Goal: Information Seeking & Learning: Learn about a topic

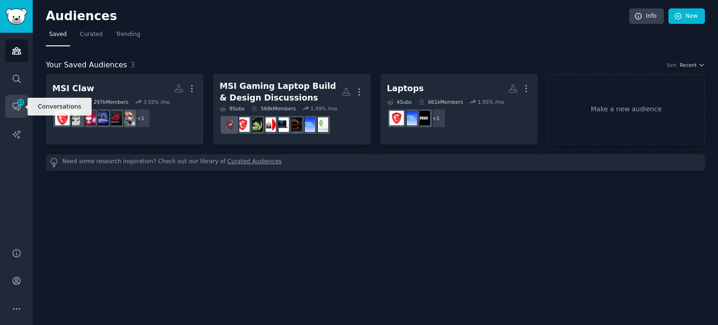
click at [13, 103] on icon "Sidebar" at bounding box center [16, 106] width 7 height 7
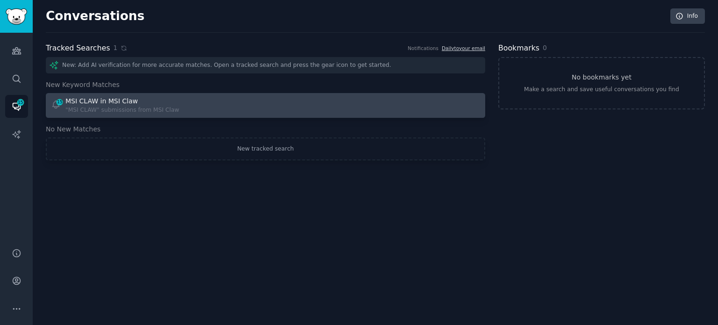
click at [147, 100] on div "MSI CLAW in MSI Claw" at bounding box center [122, 101] width 114 height 10
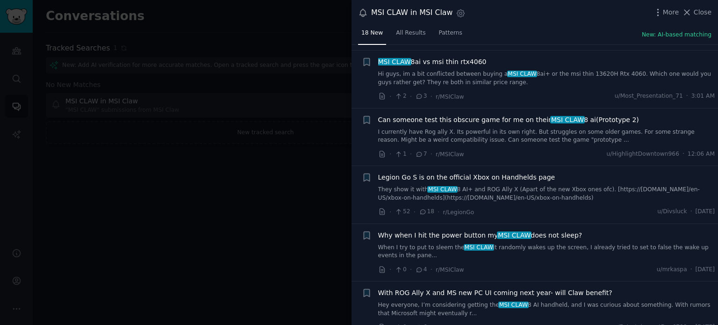
scroll to position [357, 0]
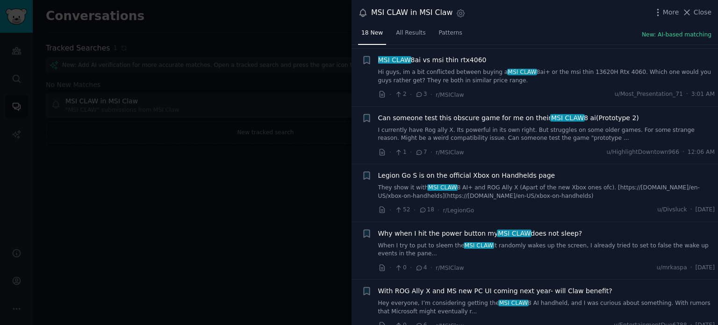
click at [441, 55] on span "MSI CLAW 8ai vs msi thin rtx4060" at bounding box center [432, 60] width 108 height 10
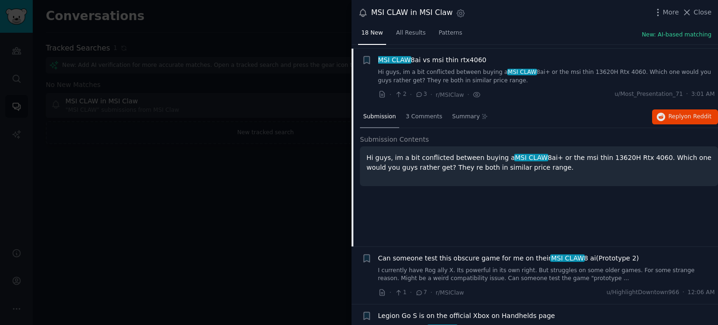
scroll to position [360, 0]
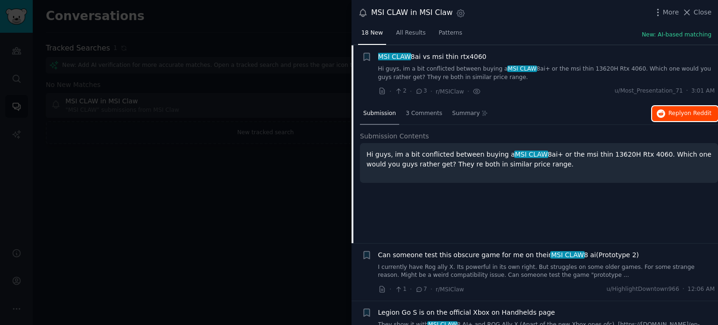
click at [696, 116] on button "Reply on Reddit" at bounding box center [685, 113] width 66 height 15
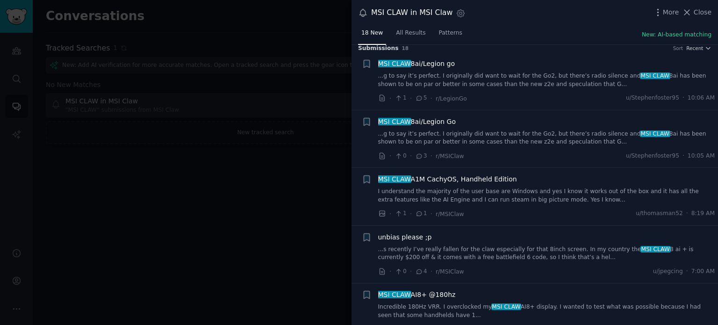
scroll to position [0, 0]
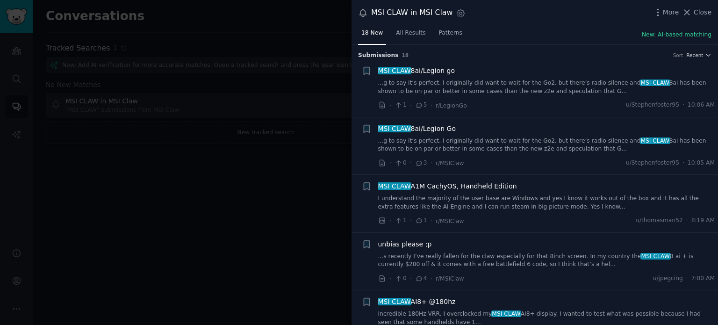
click at [430, 185] on span "MSI CLAW A1M CachyOS, Handheld Edition" at bounding box center [447, 186] width 139 height 10
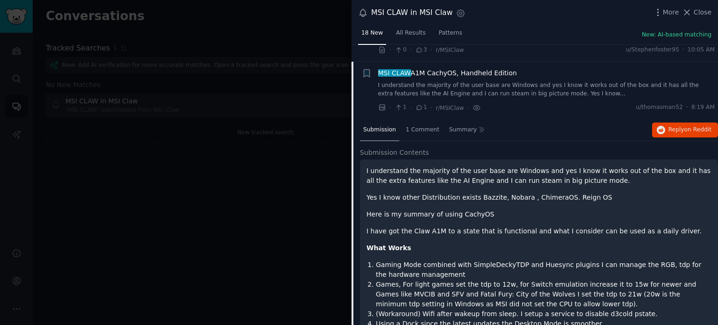
scroll to position [130, 0]
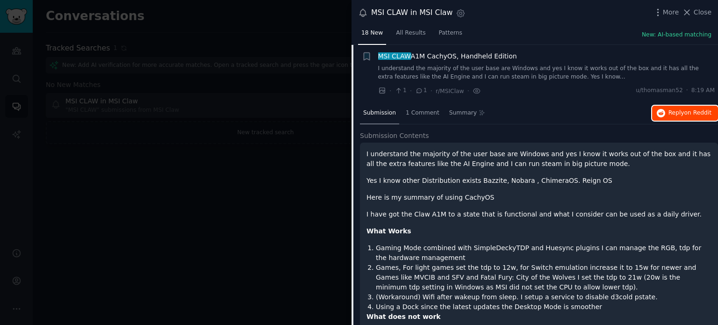
click at [685, 114] on span "on Reddit" at bounding box center [697, 112] width 27 height 7
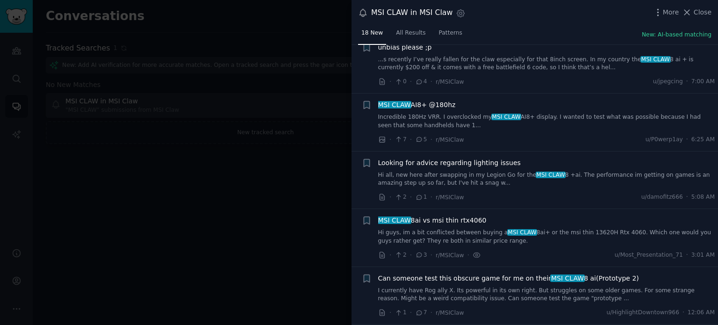
scroll to position [896, 0]
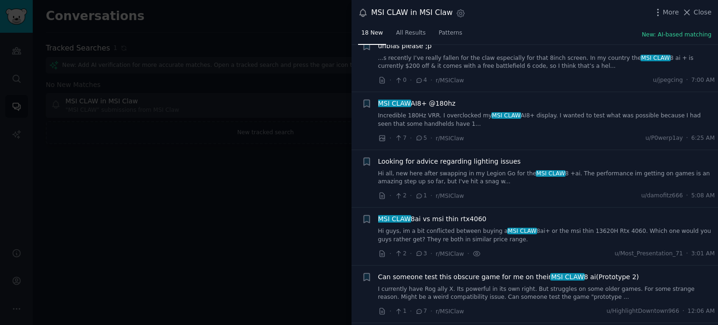
click at [430, 105] on span "MSI CLAW AI8+ @180hz" at bounding box center [417, 104] width 78 height 10
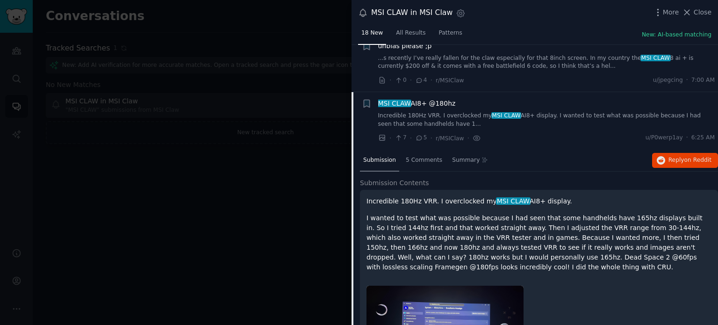
scroll to position [245, 0]
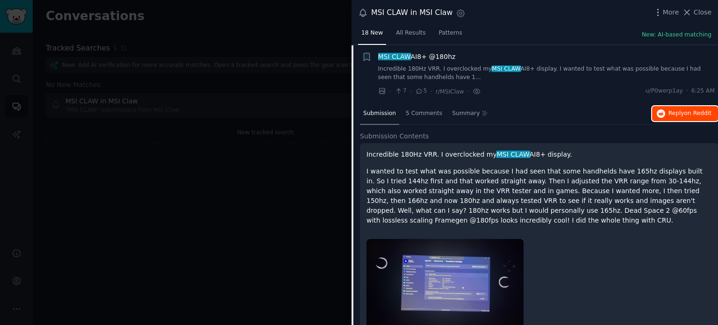
click at [669, 114] on span "Reply on Reddit" at bounding box center [689, 113] width 43 height 8
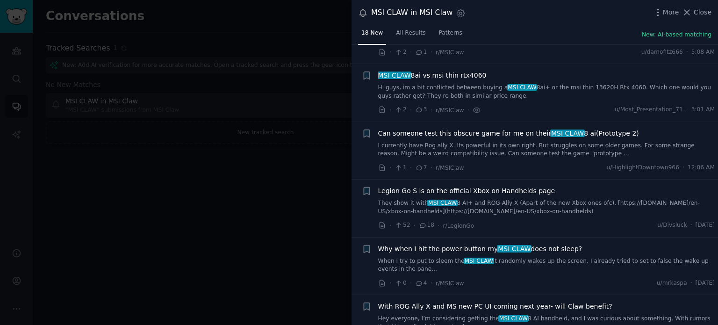
scroll to position [588, 0]
click at [514, 190] on span "Legion Go S is on the official Xbox on Handhelds page" at bounding box center [466, 192] width 177 height 10
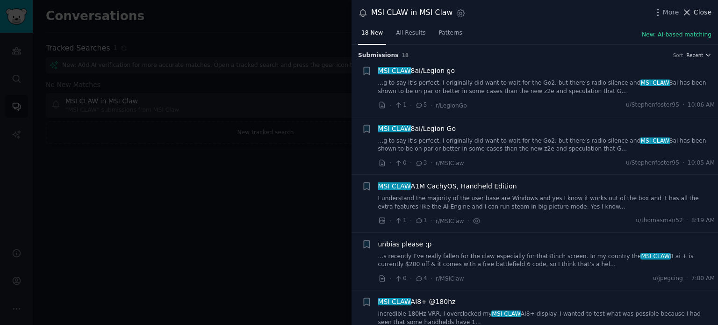
click at [700, 16] on span "Close" at bounding box center [703, 12] width 18 height 10
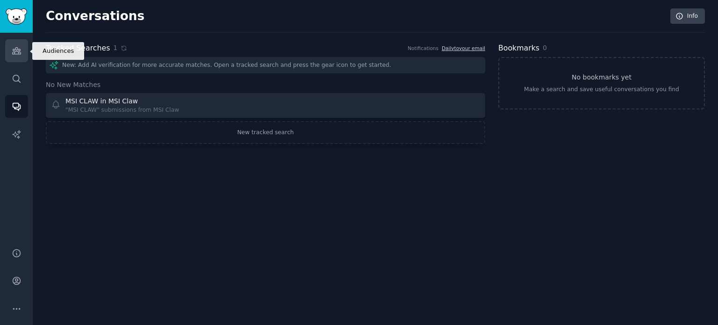
click at [17, 54] on icon "Sidebar" at bounding box center [16, 51] width 8 height 7
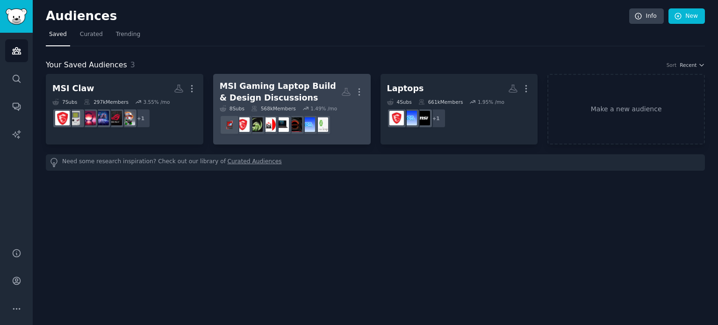
click at [247, 91] on div "MSI Gaming Laptop Build & Design Discussions" at bounding box center [281, 91] width 122 height 23
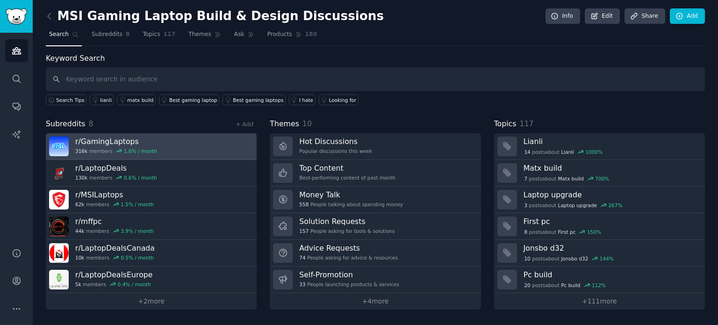
click at [182, 155] on link "r/ GamingLaptops 316k members 1.6 % / month" at bounding box center [151, 146] width 211 height 27
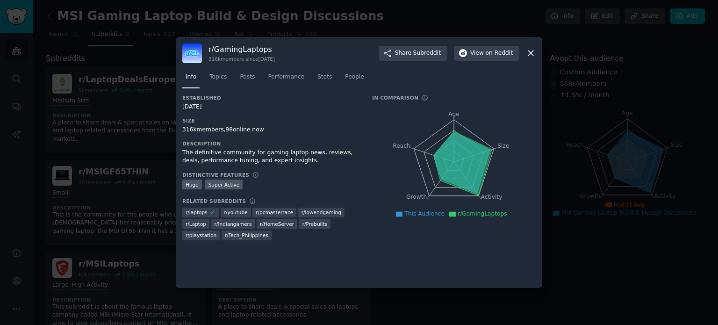
click at [529, 49] on icon at bounding box center [531, 53] width 10 height 10
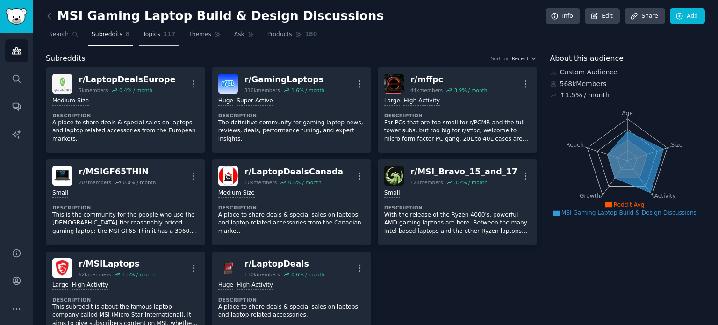
click at [154, 29] on link "Topics 117" at bounding box center [158, 36] width 39 height 19
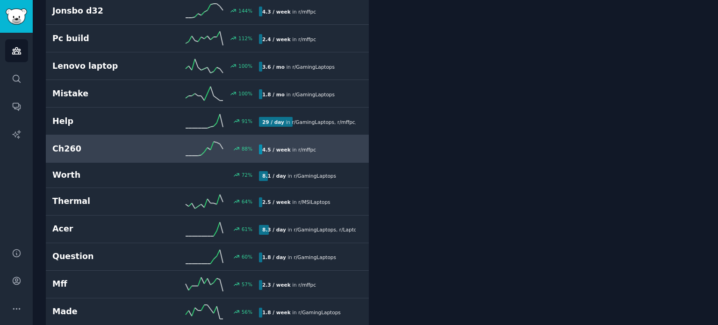
scroll to position [221, 0]
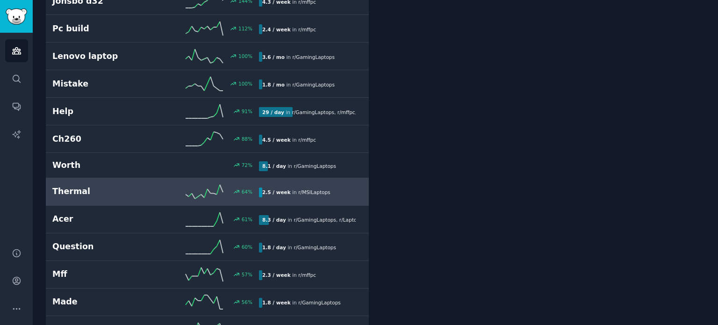
click at [271, 191] on b "2.5 / week" at bounding box center [276, 192] width 29 height 6
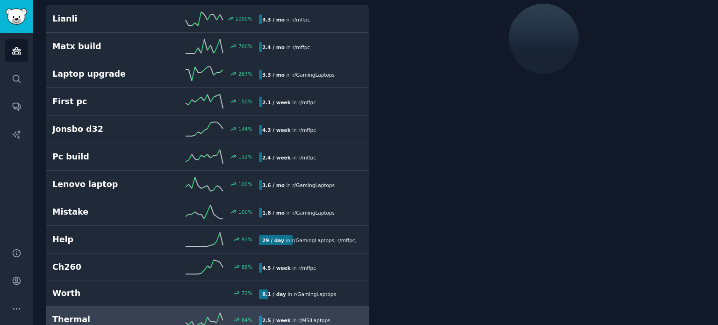
scroll to position [52, 0]
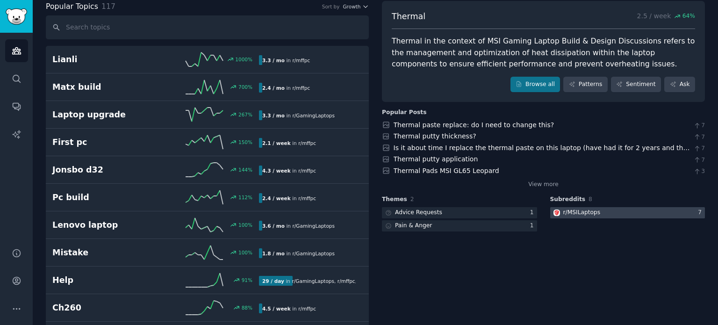
click at [608, 217] on div at bounding box center [627, 213] width 155 height 12
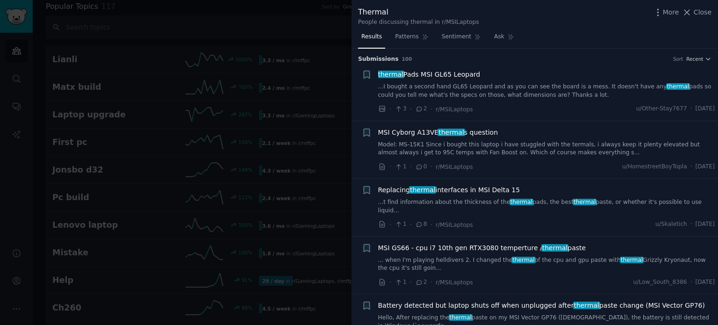
click at [467, 134] on span "MSI Cyborg A13VE thermal s question" at bounding box center [438, 133] width 120 height 10
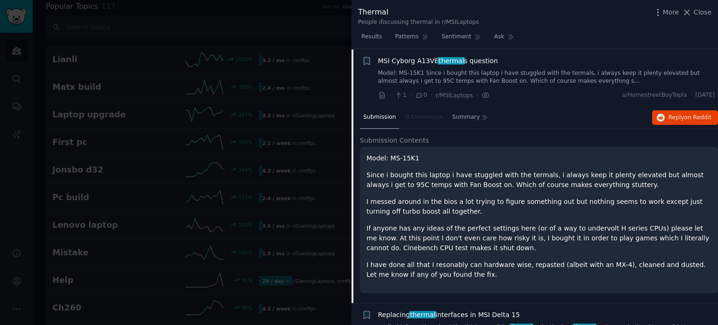
scroll to position [72, 0]
click at [671, 123] on div "Submission 0 Comments Summary Reply on Reddit" at bounding box center [539, 117] width 358 height 22
click at [676, 115] on span "Reply on Reddit" at bounding box center [689, 117] width 43 height 8
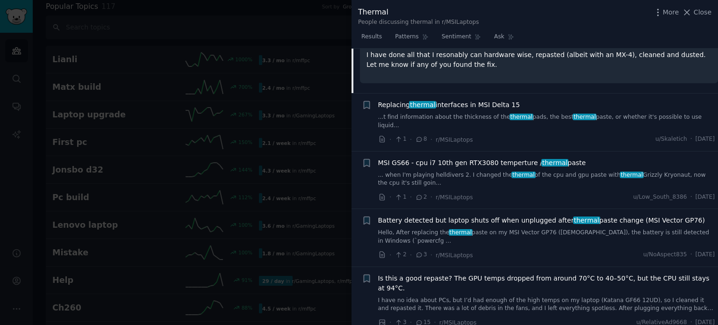
scroll to position [286, 0]
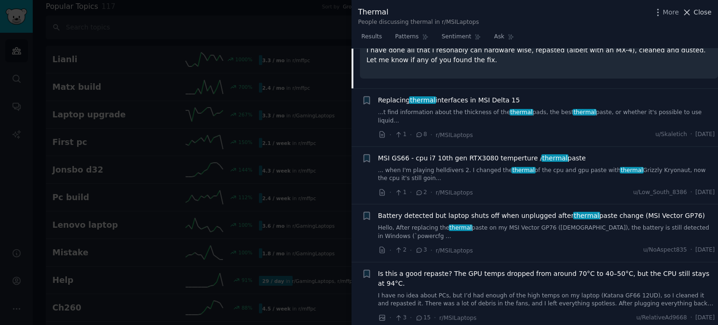
click at [698, 7] on span "Close" at bounding box center [703, 12] width 18 height 10
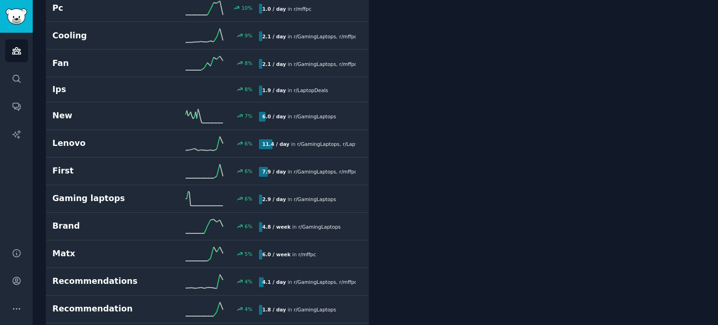
scroll to position [1385, 0]
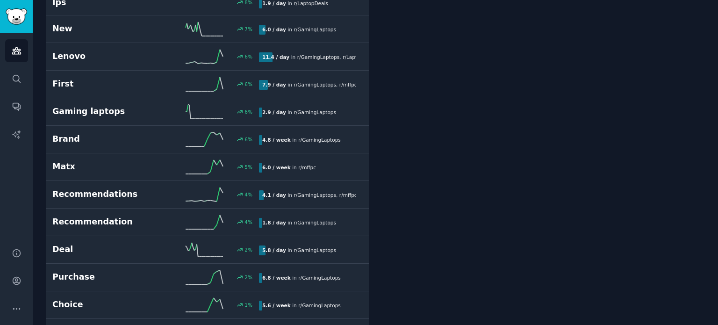
click at [272, 192] on b "4.1 / day" at bounding box center [274, 195] width 24 height 6
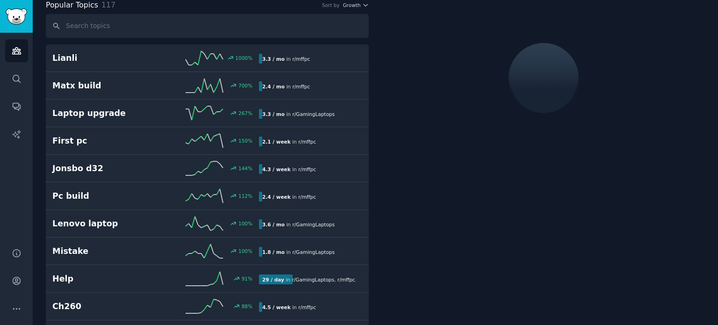
scroll to position [52, 0]
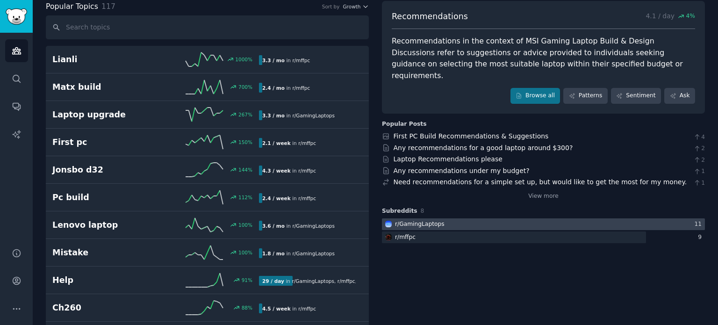
click at [462, 218] on div at bounding box center [543, 224] width 323 height 12
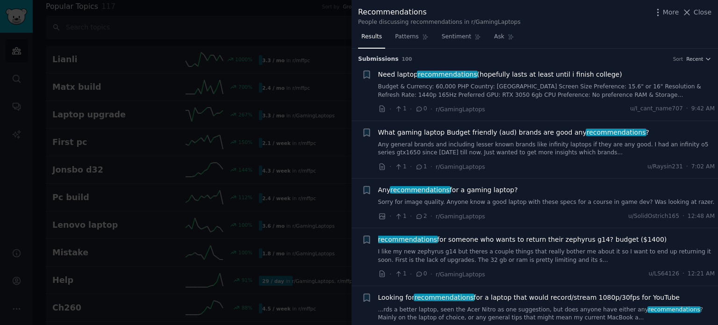
click at [458, 191] on span "Any recommendations for a gaming laptop?" at bounding box center [448, 190] width 140 height 10
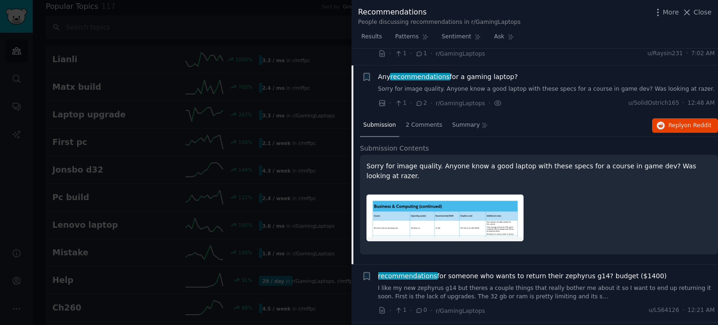
scroll to position [130, 0]
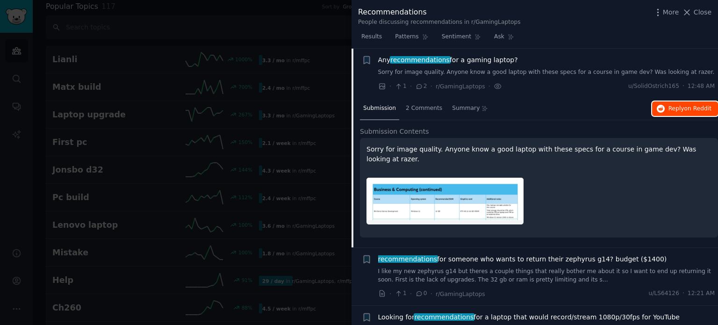
click at [670, 105] on span "Reply on Reddit" at bounding box center [689, 109] width 43 height 8
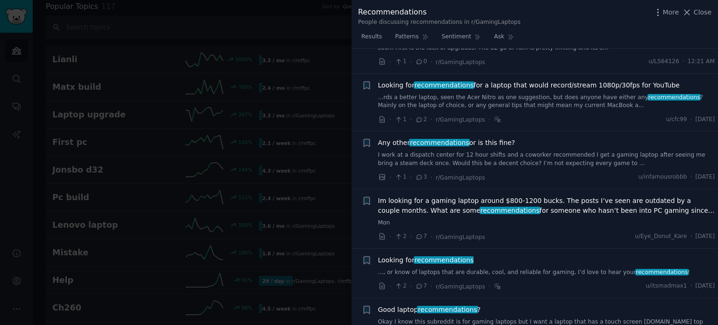
click at [466, 138] on span "Any other recommendations or is this fine?" at bounding box center [446, 143] width 137 height 10
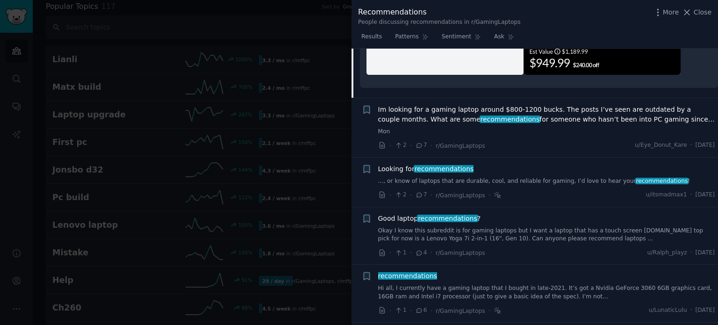
scroll to position [635, 0]
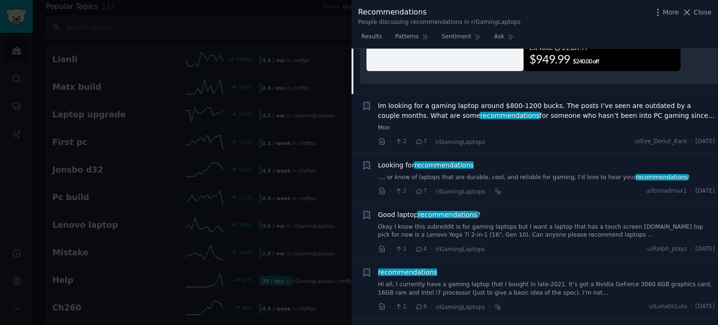
click at [434, 161] on span "recommendations" at bounding box center [444, 164] width 61 height 7
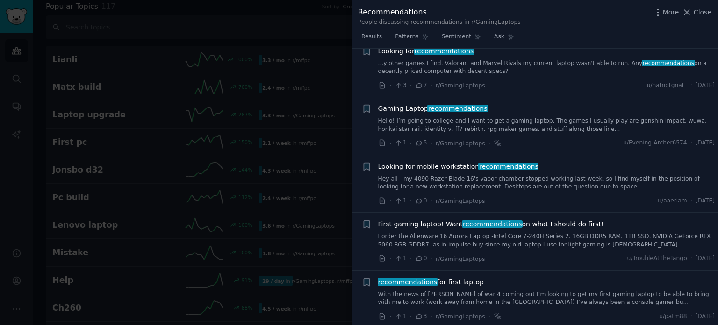
scroll to position [1256, 0]
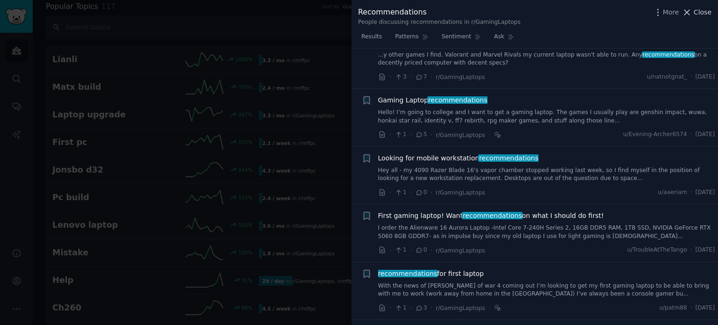
click at [690, 8] on icon at bounding box center [687, 12] width 10 height 10
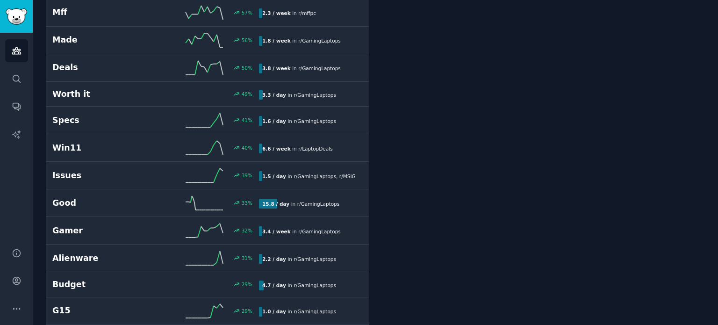
scroll to position [482, 0]
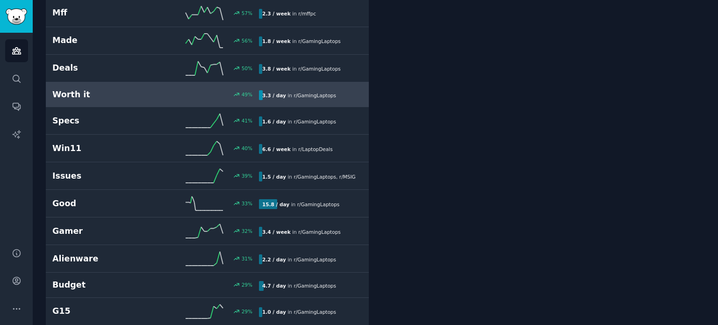
click at [294, 93] on span "r/ GamingLaptops" at bounding box center [315, 96] width 43 height 6
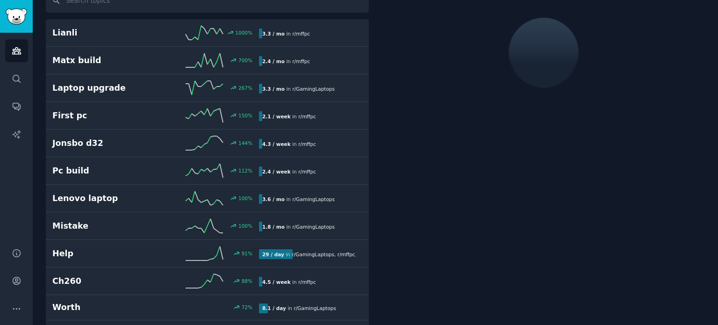
scroll to position [52, 0]
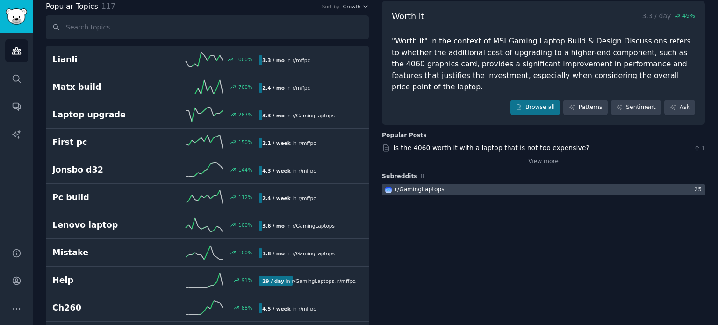
click at [546, 184] on div at bounding box center [543, 190] width 323 height 12
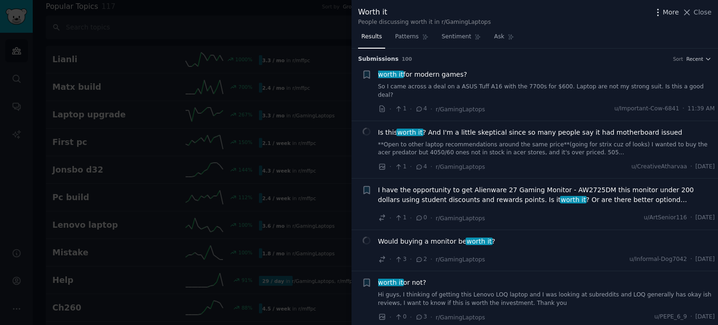
click at [678, 14] on span "More" at bounding box center [671, 12] width 16 height 10
click at [691, 13] on icon at bounding box center [687, 12] width 10 height 10
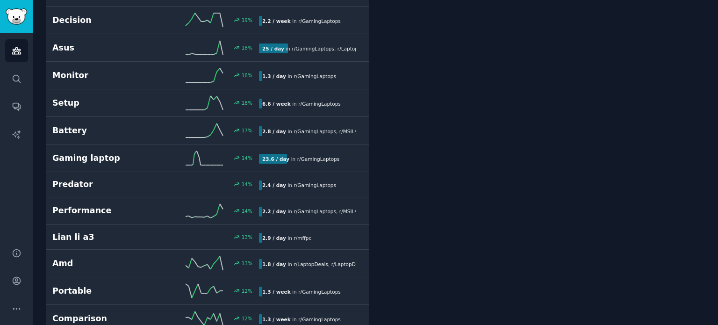
scroll to position [997, 0]
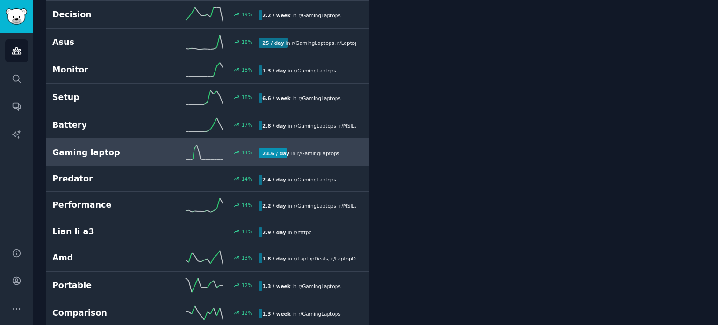
click at [308, 157] on link "Gaming laptop 14 % 23.6 / day in r/ GamingLaptops" at bounding box center [207, 153] width 323 height 28
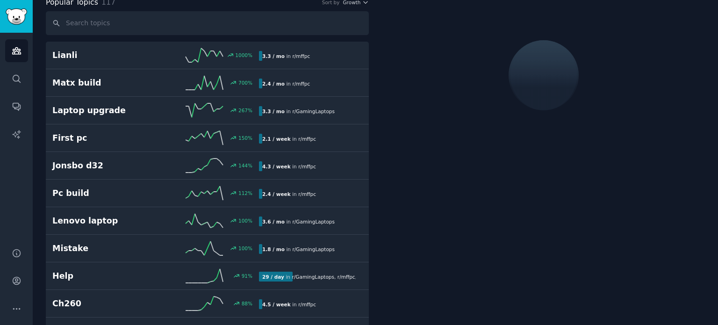
scroll to position [52, 0]
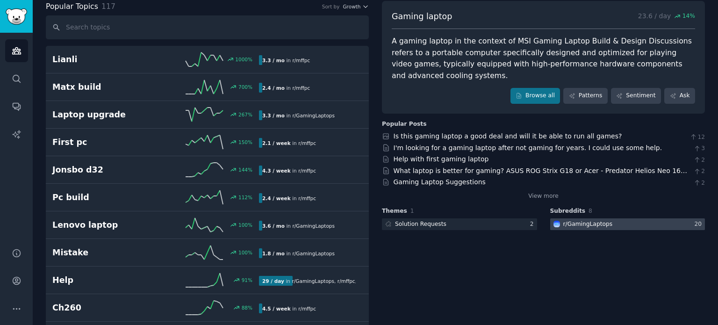
click at [602, 220] on div "r/ GamingLaptops" at bounding box center [588, 224] width 50 height 8
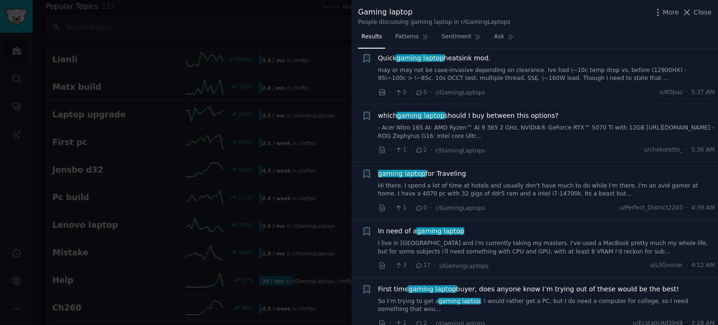
scroll to position [59, 0]
click at [447, 172] on span "gaming laptop for Traveling" at bounding box center [422, 173] width 88 height 10
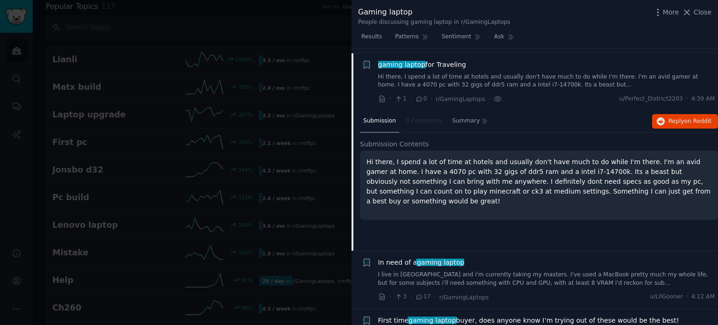
scroll to position [171, 0]
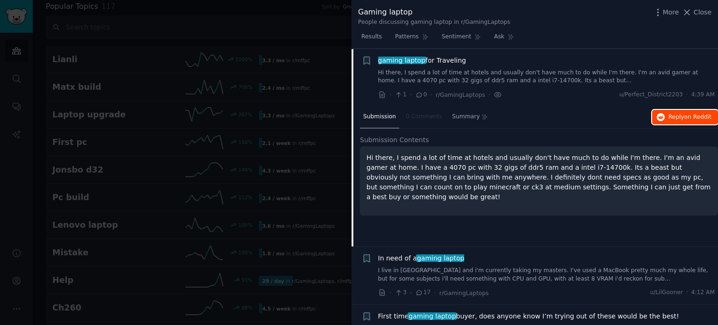
click at [687, 122] on button "Reply on Reddit" at bounding box center [685, 117] width 66 height 15
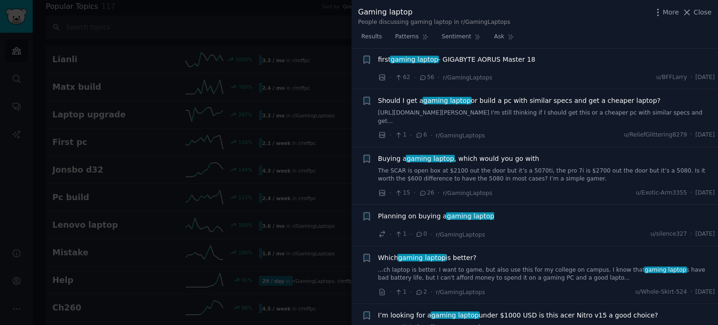
scroll to position [1424, 0]
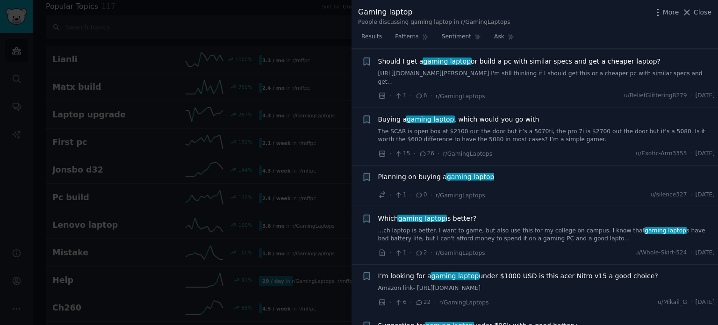
click at [460, 214] on div "Which gaming laptop is better? ...ch laptop is better. I want to game, but also…" at bounding box center [546, 228] width 337 height 29
click at [460, 214] on span "Which gaming laptop is better?" at bounding box center [427, 219] width 99 height 10
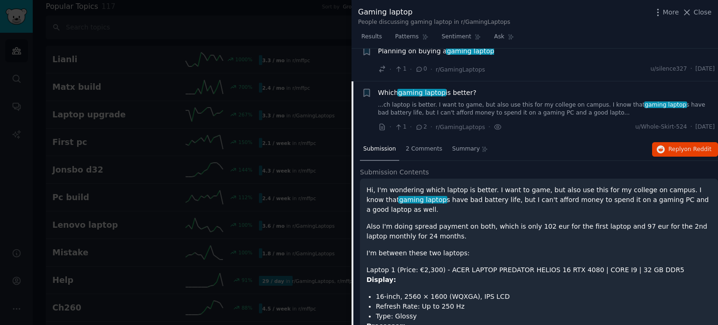
scroll to position [1415, 0]
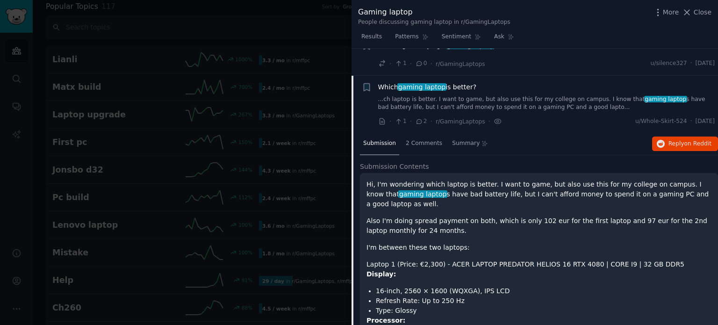
click at [689, 133] on div "Submission 2 Comments Summary Reply on Reddit" at bounding box center [539, 144] width 358 height 22
click at [688, 140] on span "on Reddit" at bounding box center [697, 143] width 27 height 7
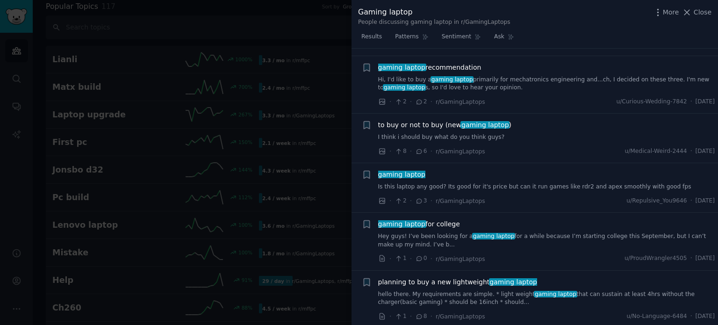
scroll to position [4566, 0]
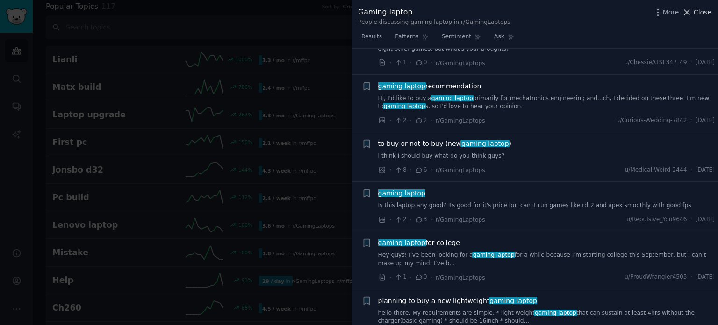
click at [698, 9] on span "Close" at bounding box center [703, 12] width 18 height 10
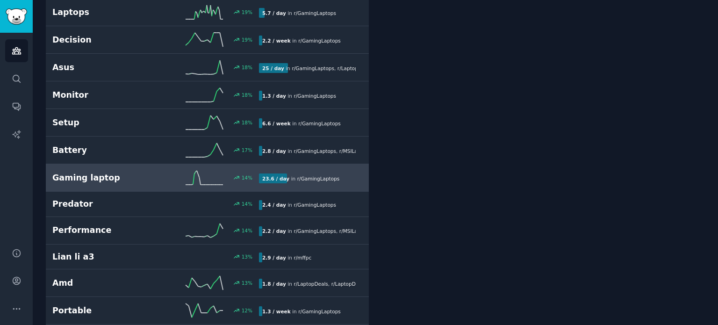
scroll to position [972, 0]
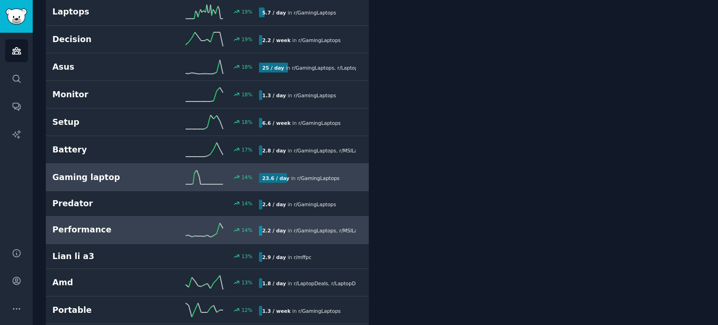
click at [255, 225] on div "14 %" at bounding box center [207, 230] width 103 height 14
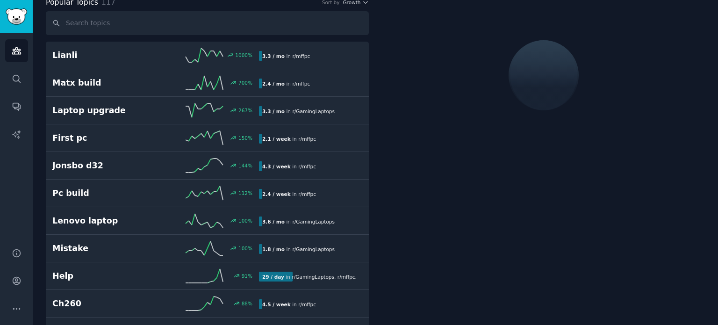
scroll to position [52, 0]
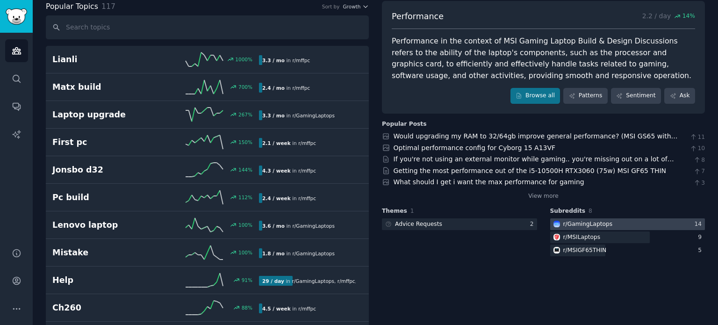
click at [612, 220] on div at bounding box center [627, 224] width 155 height 12
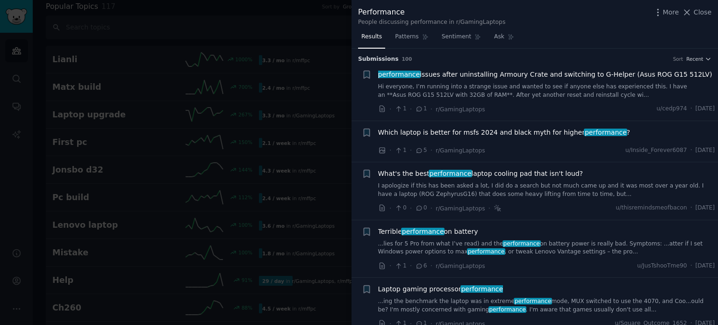
click at [504, 134] on span "Which laptop is better for msfs 2024 and black myth for higher performance ?" at bounding box center [504, 133] width 252 height 10
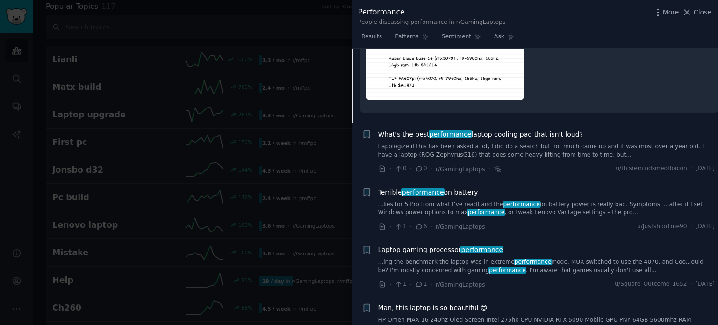
scroll to position [183, 0]
click at [703, 9] on span "Close" at bounding box center [703, 12] width 18 height 10
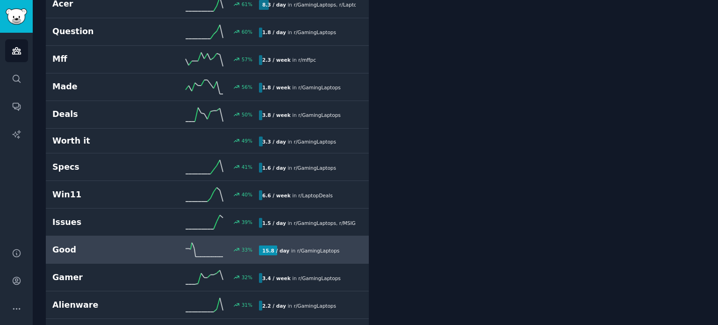
scroll to position [435, 0]
